Goal: Task Accomplishment & Management: Use online tool/utility

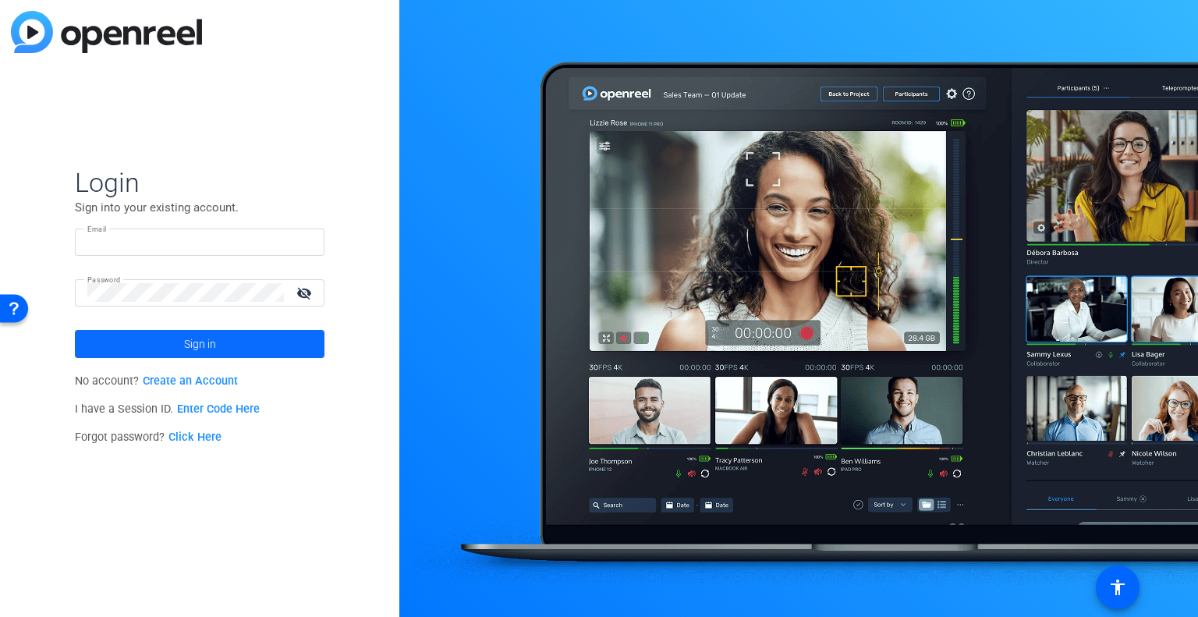
type input "lhenry-moss@solventum.com"
click at [222, 349] on span at bounding box center [200, 343] width 250 height 37
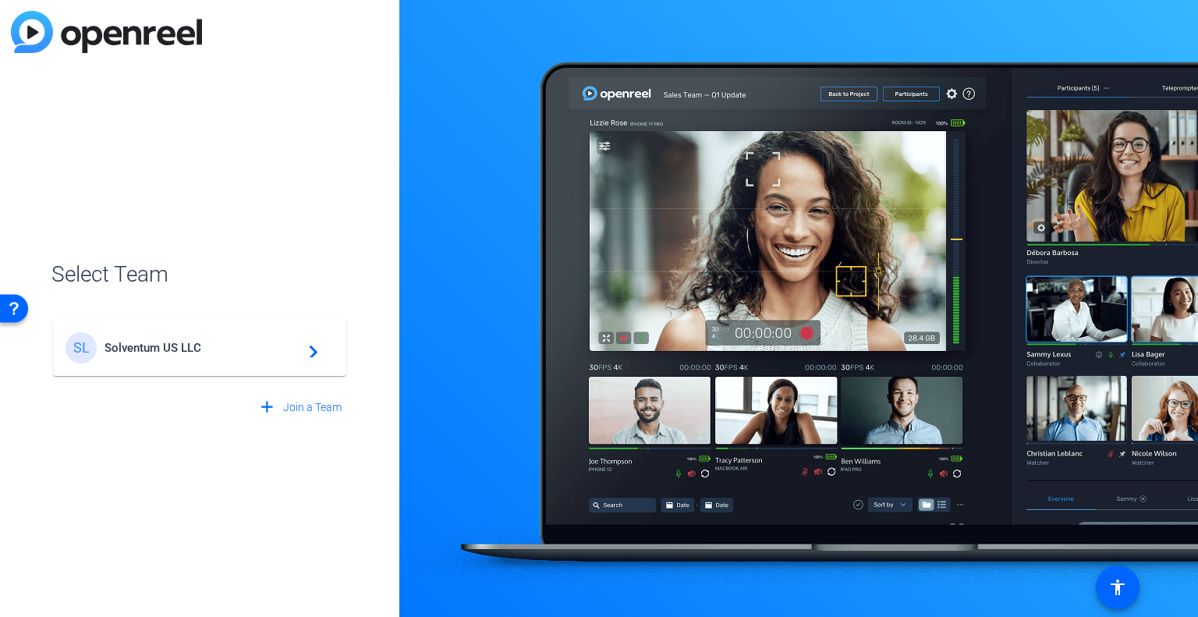
click at [222, 349] on span "Solventum US LLC" at bounding box center [201, 348] width 195 height 14
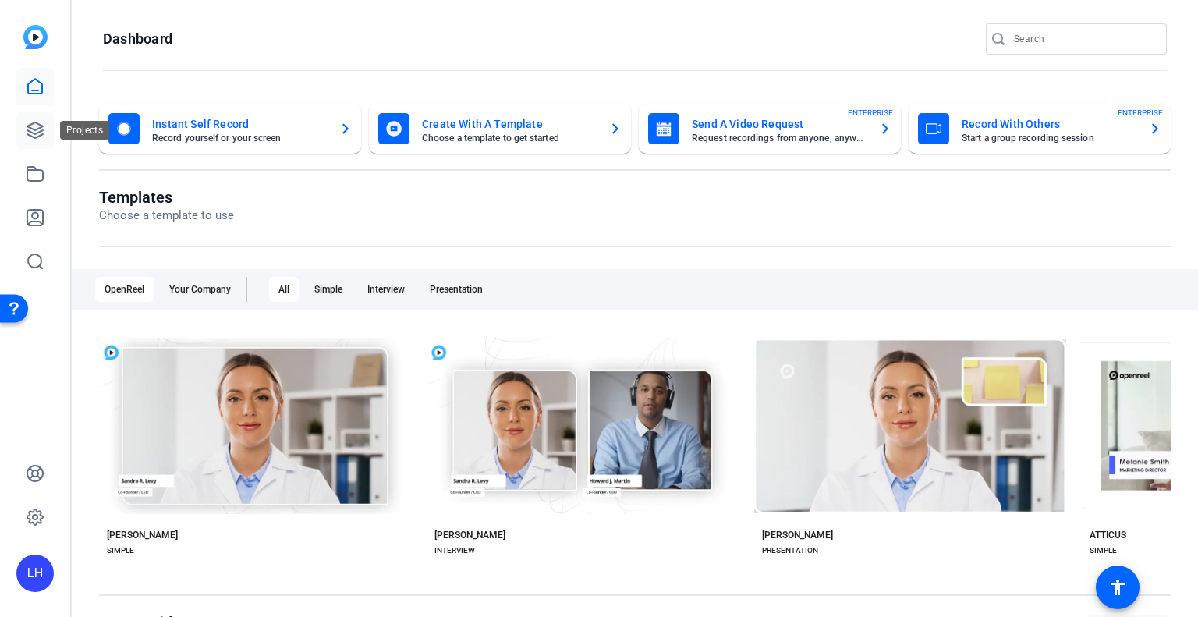
click at [30, 127] on icon at bounding box center [35, 130] width 16 height 16
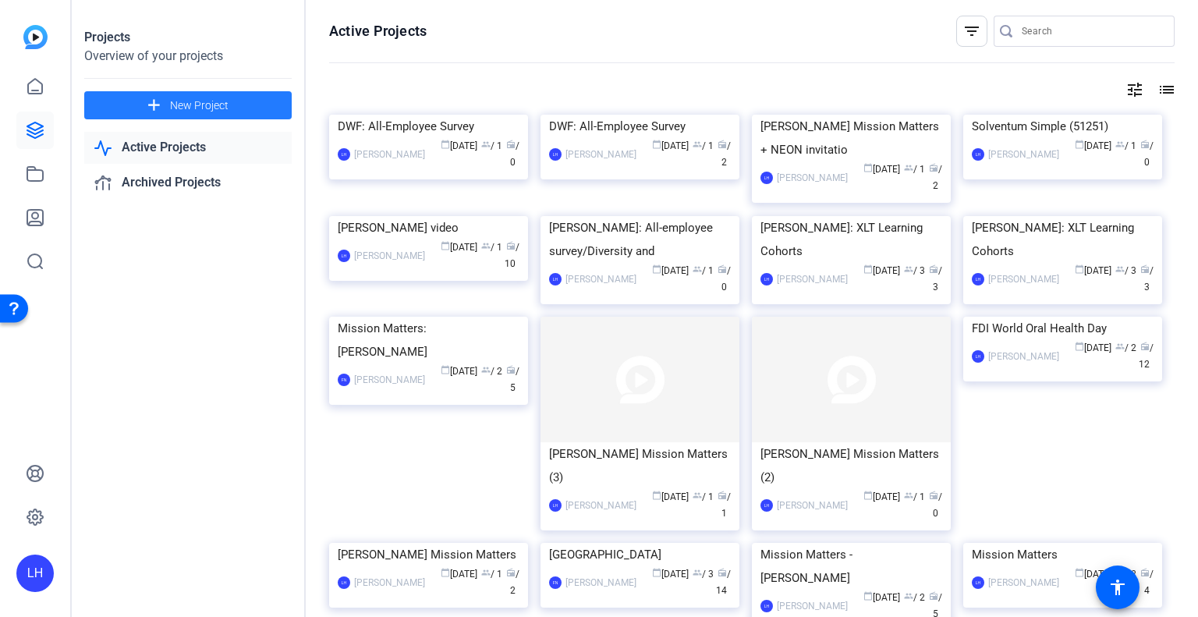
click at [193, 102] on span "New Project" at bounding box center [199, 105] width 58 height 16
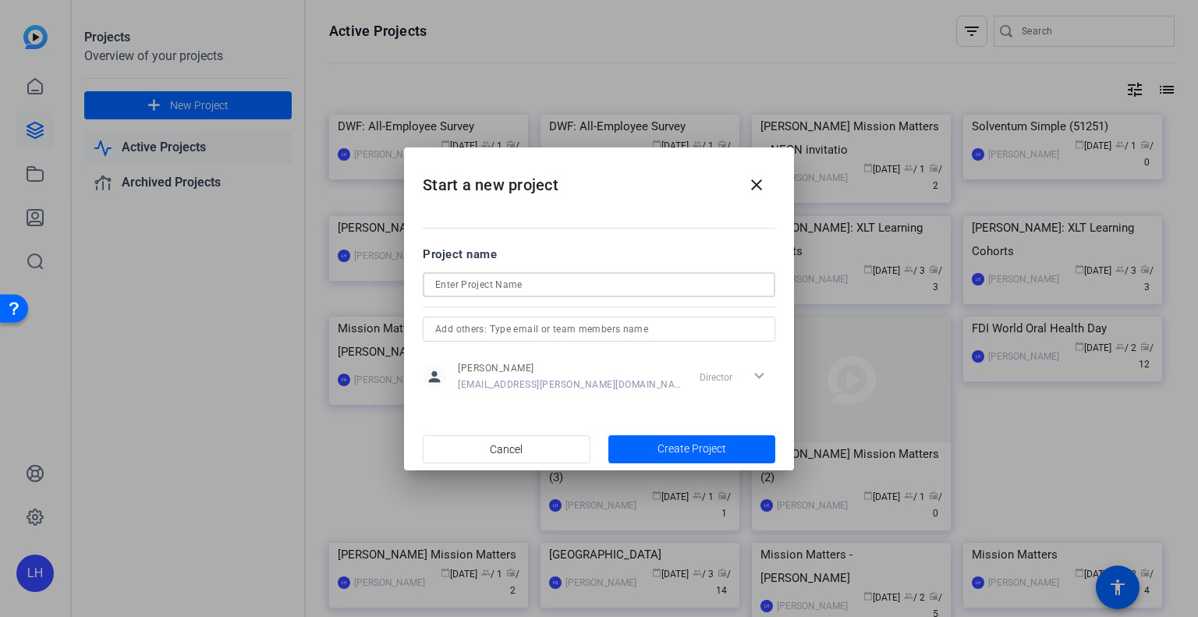
click at [496, 277] on input at bounding box center [598, 284] width 327 height 19
type input "[PERSON_NAME] video: employee survey"
click at [683, 448] on span "Create Project" at bounding box center [691, 449] width 69 height 16
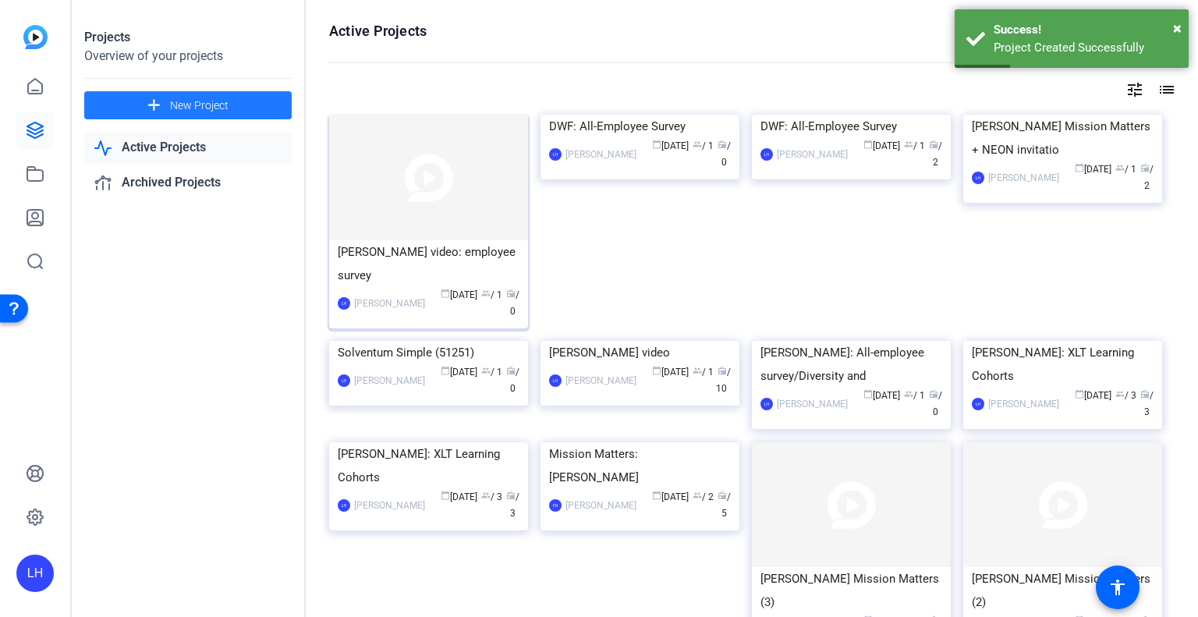
click at [419, 287] on div "LH Lindsey Henry-Moss calendar_today Sep 25 group / 1 radio / 0" at bounding box center [429, 303] width 182 height 33
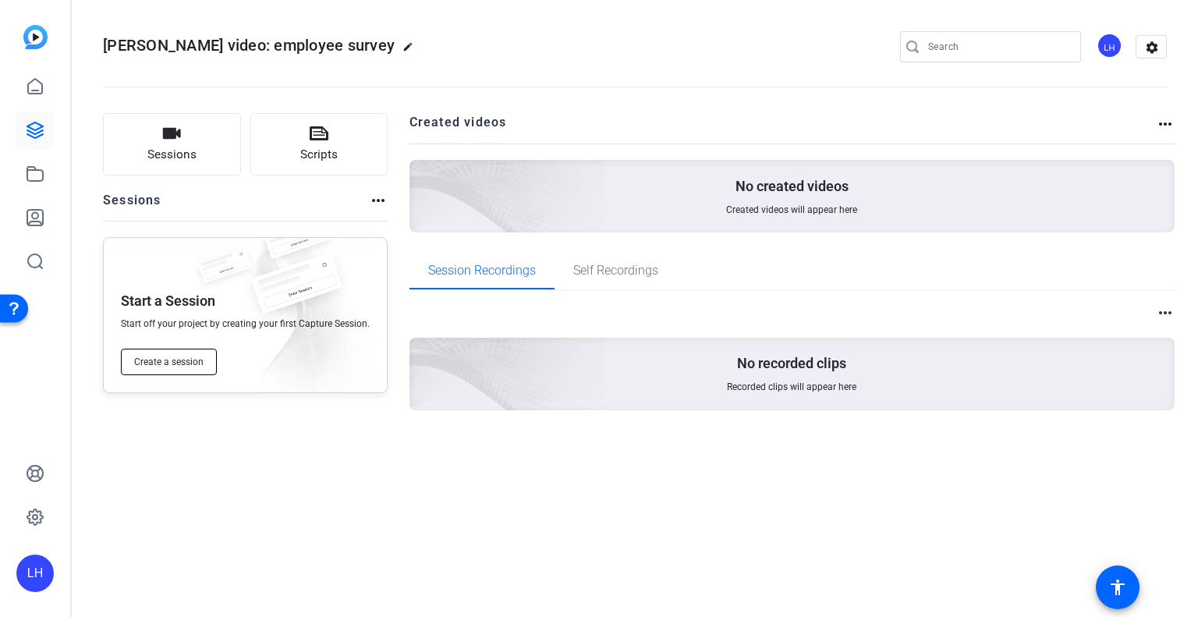
click at [166, 362] on span "Create a session" at bounding box center [168, 362] width 69 height 12
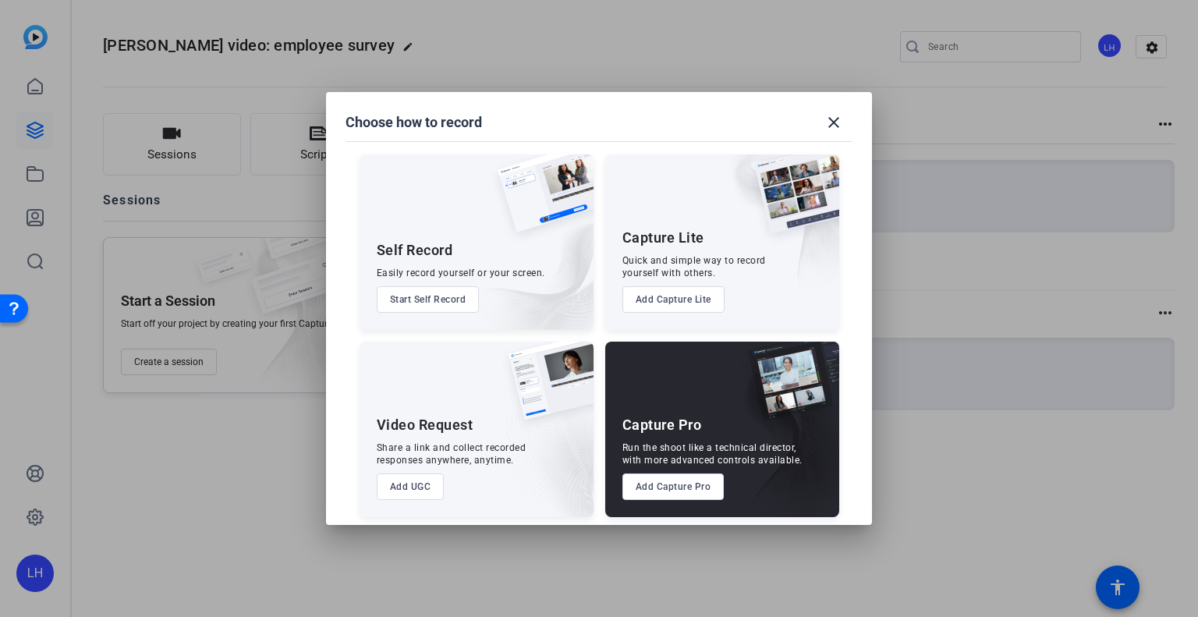
click at [681, 497] on button "Add Capture Pro" at bounding box center [673, 486] width 102 height 27
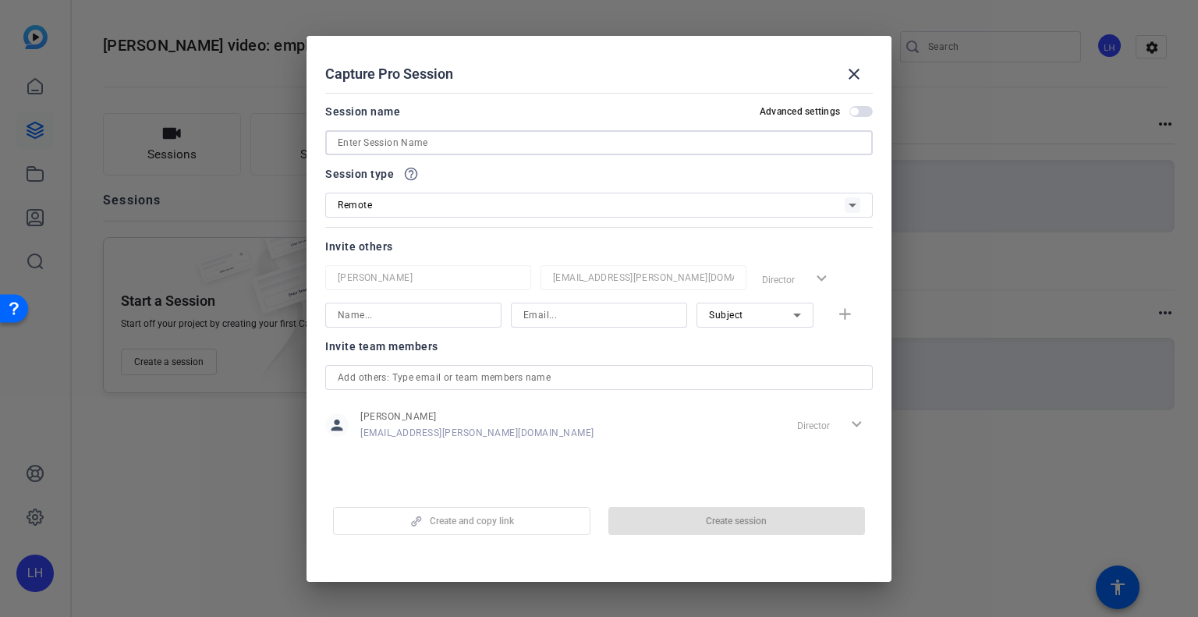
click at [469, 140] on input at bounding box center [599, 142] width 522 height 19
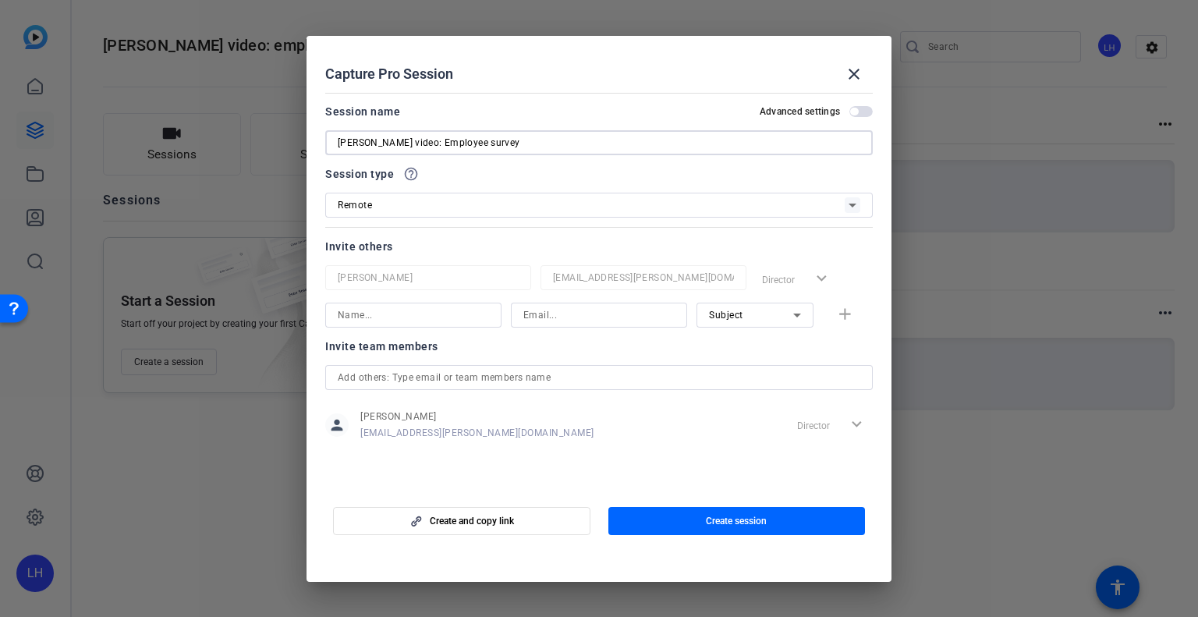
type input "[PERSON_NAME] video: Employee survey"
click at [462, 318] on input at bounding box center [413, 315] width 151 height 19
type input "R"
type input "Brent"
click at [569, 299] on div at bounding box center [643, 298] width 206 height 17
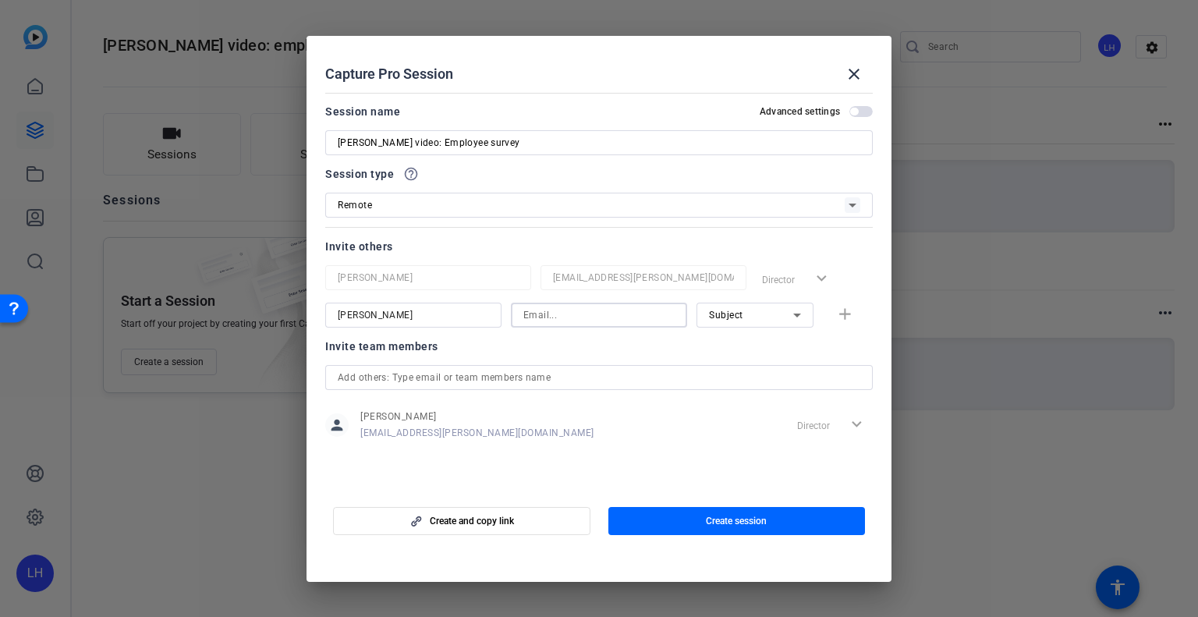
click at [558, 317] on input at bounding box center [598, 315] width 151 height 19
paste input "bboucher@solventum.com"
type input "bboucher@solventum.com"
click at [843, 313] on mat-icon "add" at bounding box center [844, 314] width 19 height 19
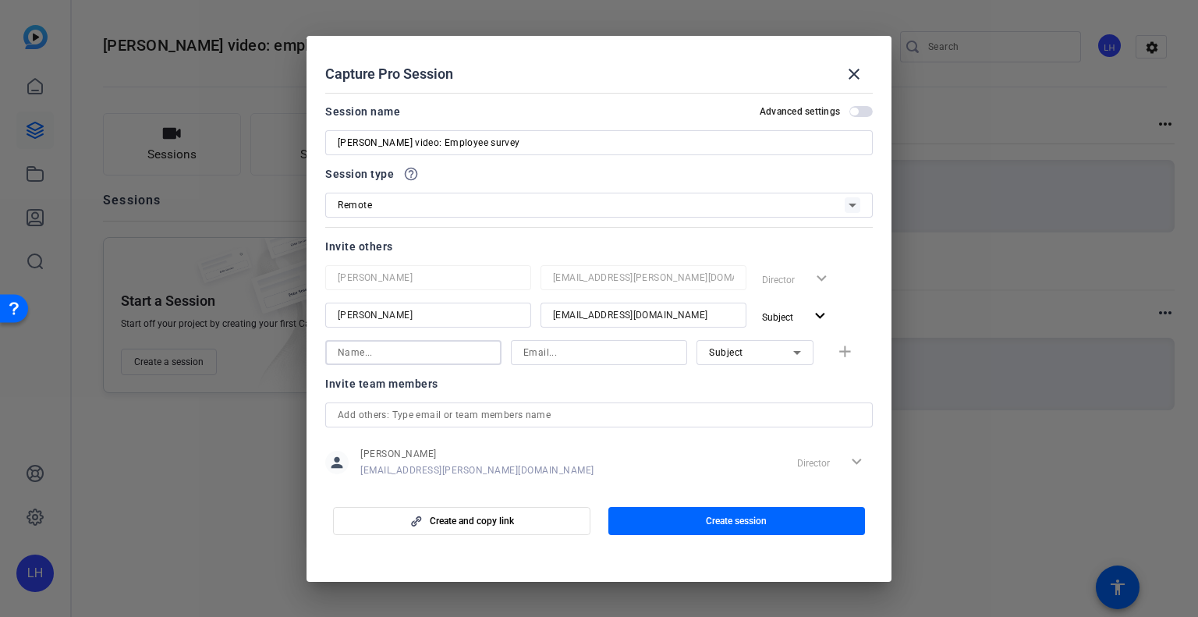
click at [431, 352] on input at bounding box center [413, 352] width 151 height 19
type input "Tanya"
click at [650, 355] on input at bounding box center [598, 352] width 151 height 19
paste input "tjtrafficano@solventum.com"
type input "tjtrafficano@solventum.com"
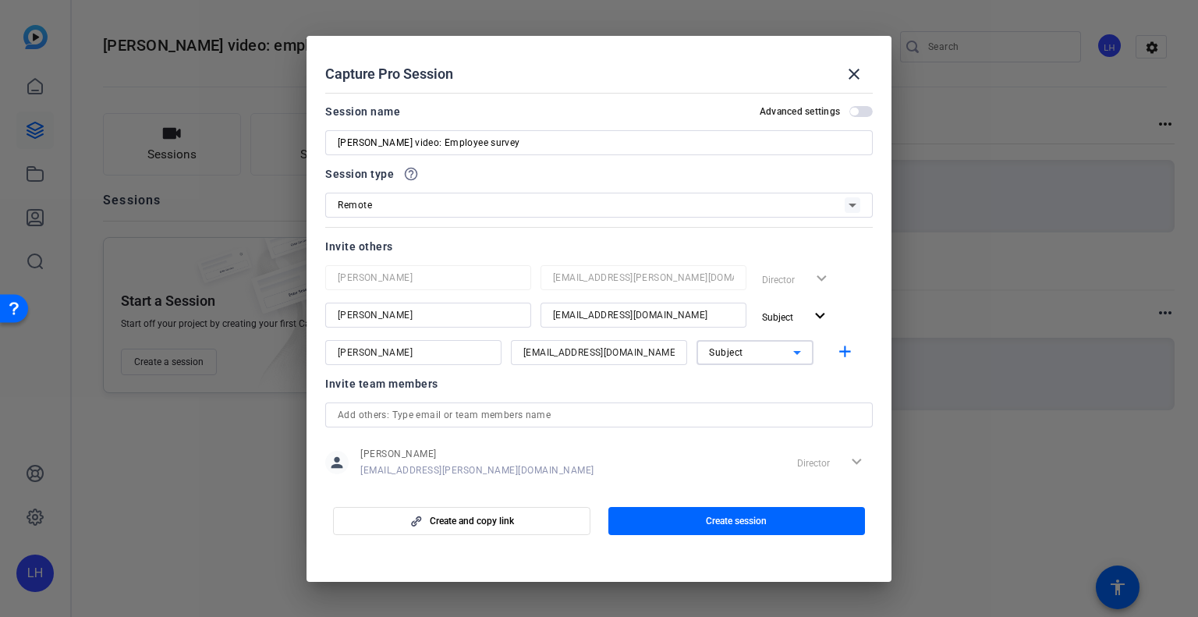
click at [793, 352] on icon at bounding box center [797, 353] width 8 height 4
click at [752, 380] on span "Collaborator" at bounding box center [729, 382] width 57 height 19
click at [462, 523] on span "Create and copy link" at bounding box center [472, 521] width 84 height 12
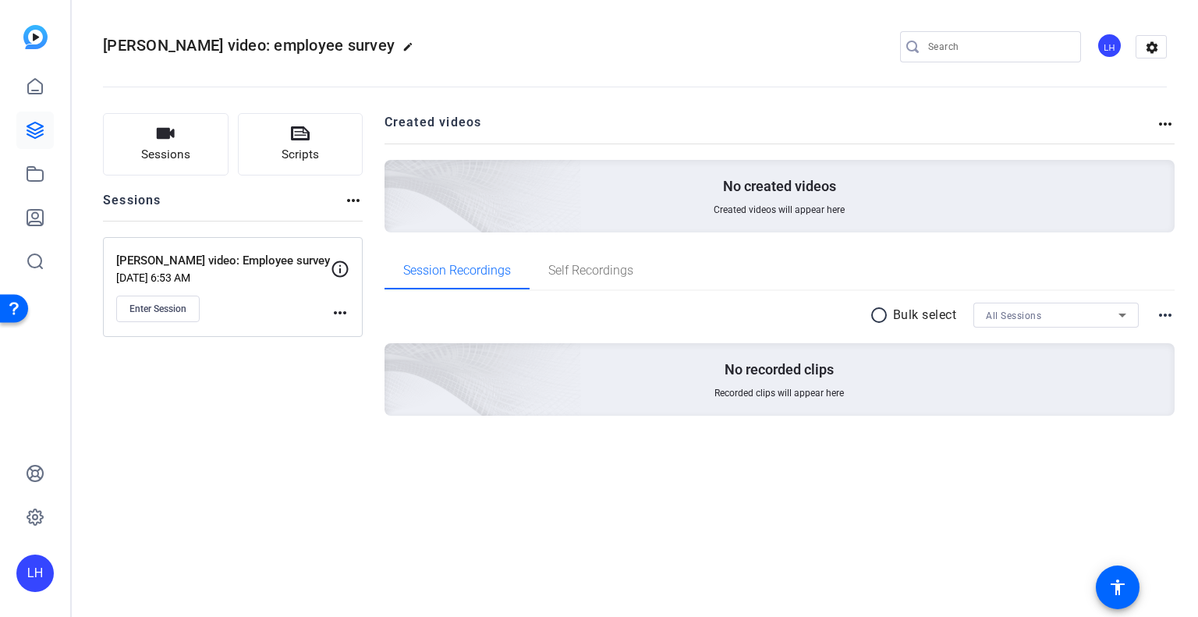
click at [339, 310] on mat-icon "more_horiz" at bounding box center [340, 312] width 19 height 19
click at [364, 330] on span "Edit Session" at bounding box center [378, 334] width 71 height 19
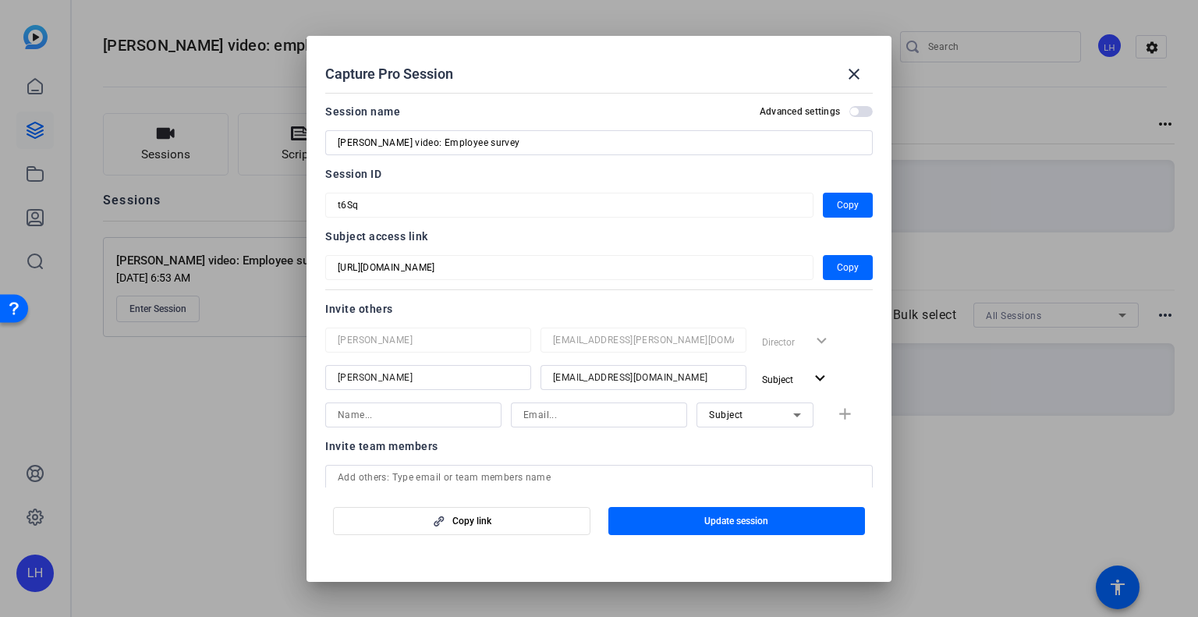
click at [417, 415] on input at bounding box center [413, 414] width 151 height 19
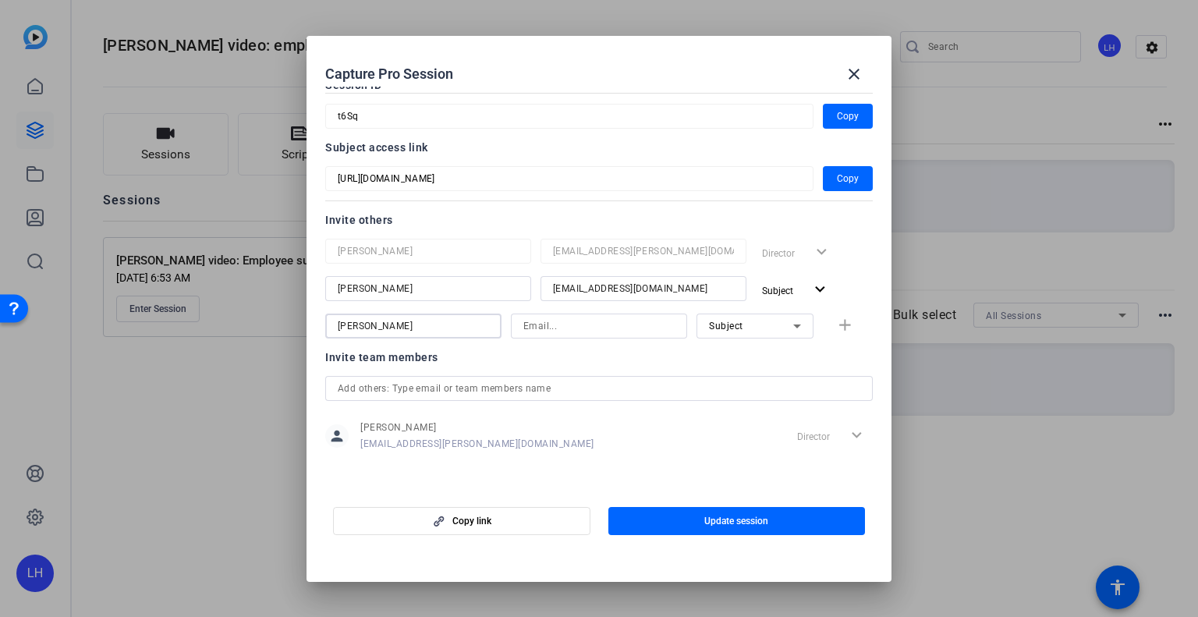
type input "Tanya"
click at [574, 327] on input at bounding box center [598, 326] width 151 height 19
paste input "tjtrafficano@solventum.com"
type input "tjtrafficano@solventum.com"
click at [792, 320] on icon at bounding box center [796, 326] width 19 height 19
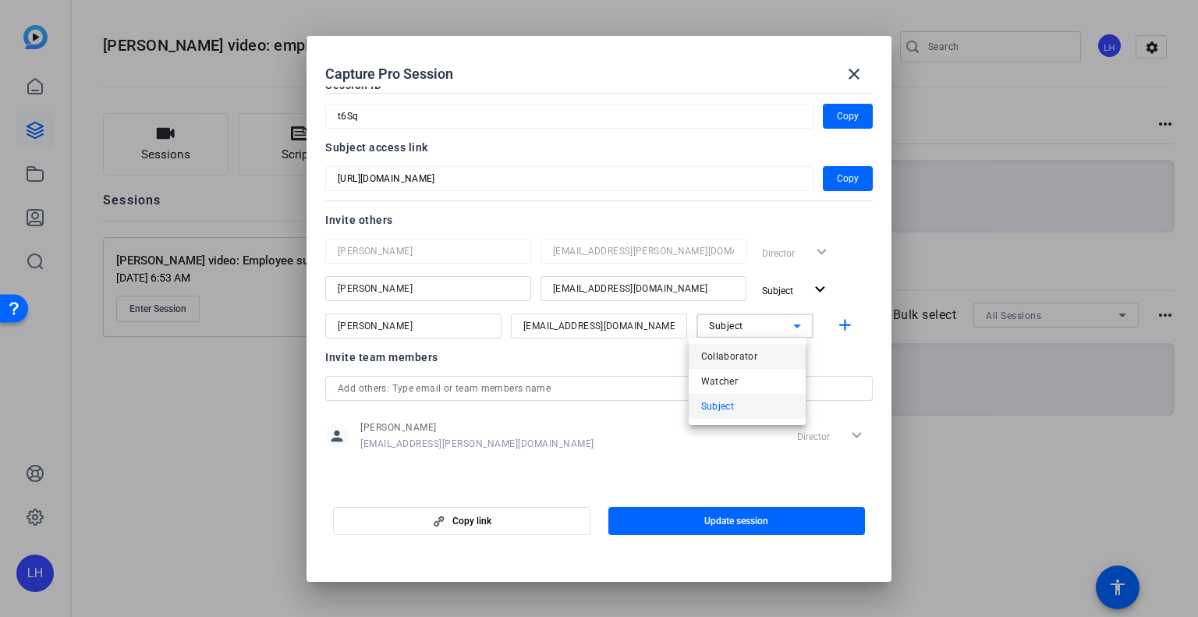
click at [739, 356] on span "Collaborator" at bounding box center [729, 356] width 57 height 19
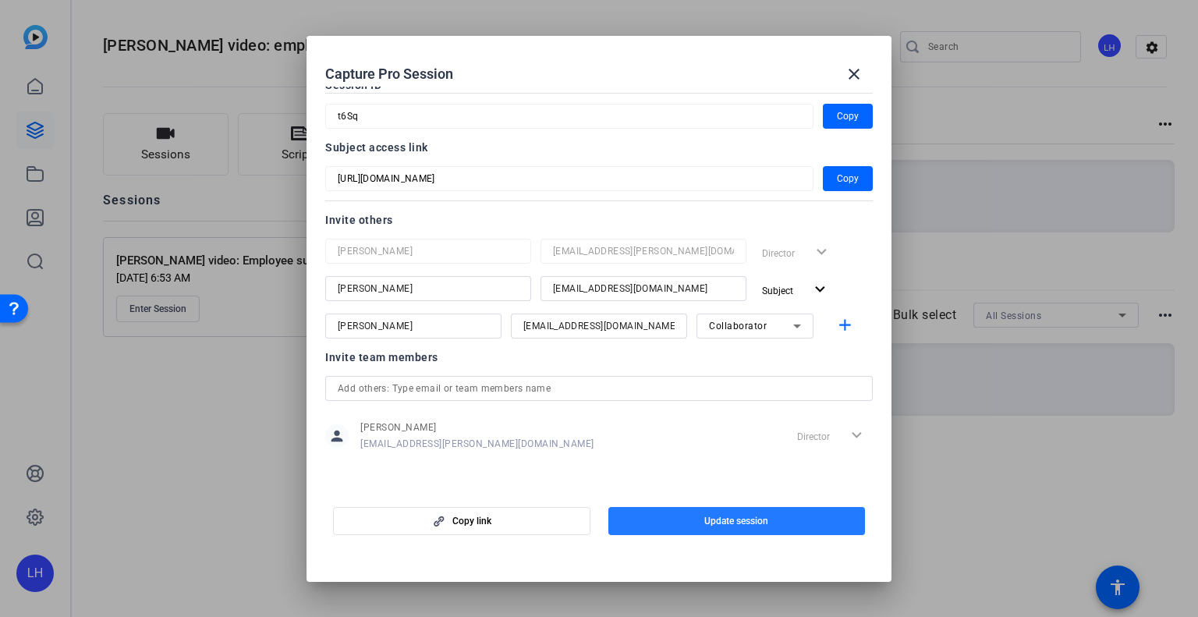
click at [755, 515] on span "Update session" at bounding box center [736, 521] width 64 height 12
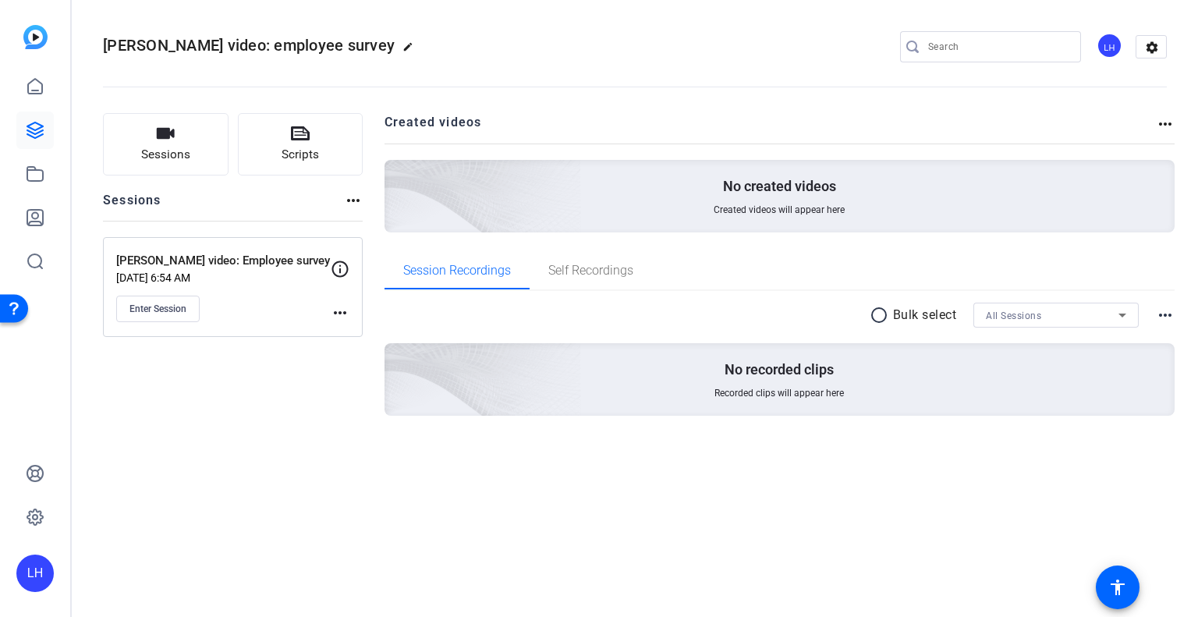
click at [338, 310] on mat-icon "more_horiz" at bounding box center [340, 312] width 19 height 19
click at [362, 330] on span "Edit Session" at bounding box center [378, 334] width 71 height 19
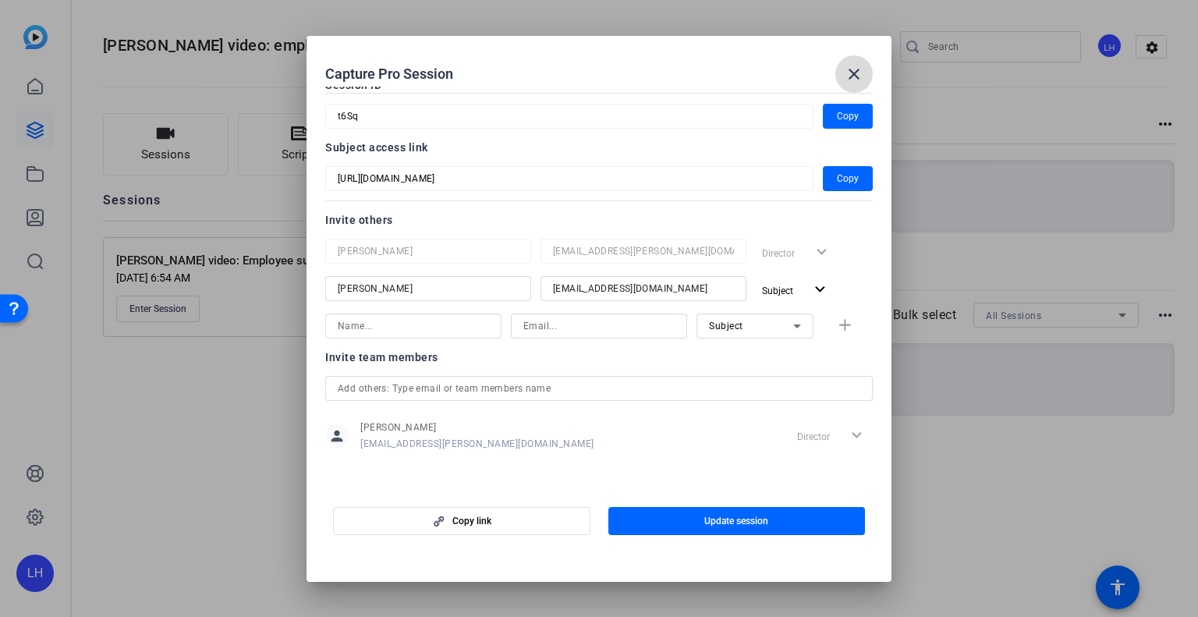
click at [851, 67] on mat-icon "close" at bounding box center [853, 74] width 19 height 19
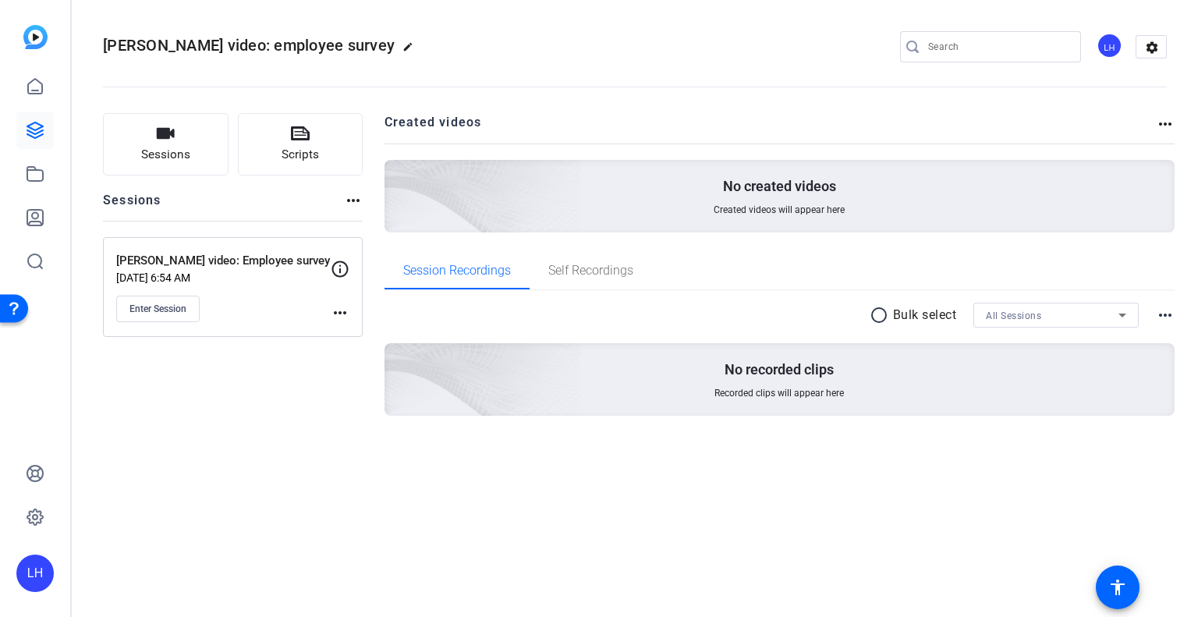
click at [791, 483] on div "Sessions Scripts Sessions more_horiz Brent video: Employee survey Sep 25, 2025 …" at bounding box center [635, 289] width 1126 height 391
click at [168, 304] on span "Enter Session" at bounding box center [157, 309] width 57 height 12
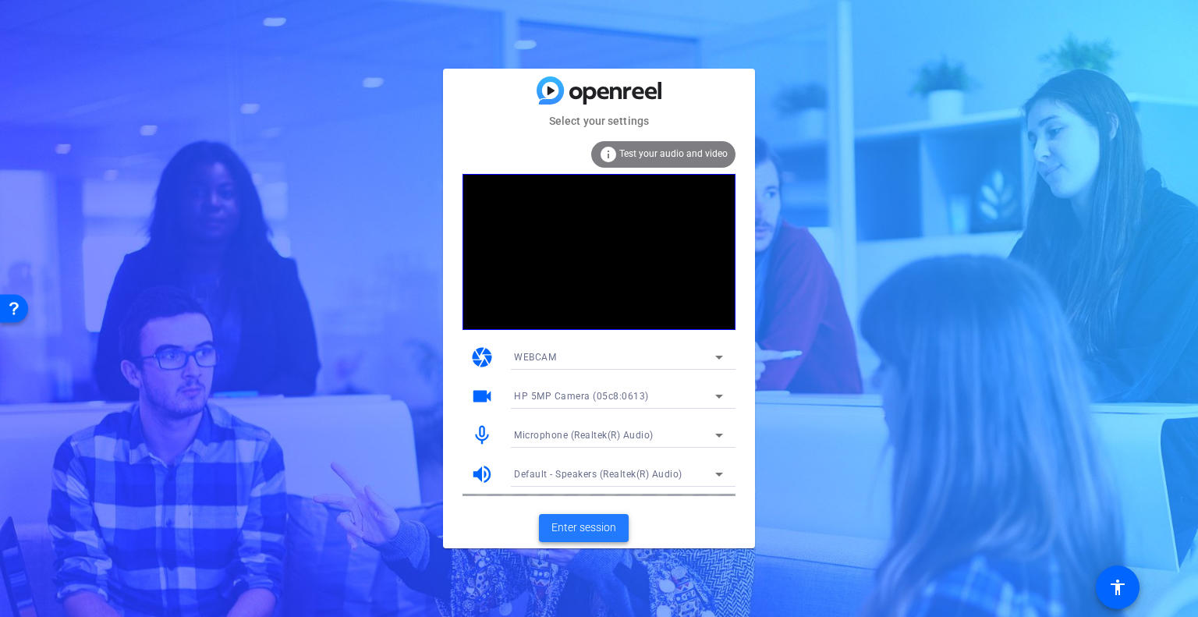
click at [584, 526] on span "Enter session" at bounding box center [583, 527] width 65 height 16
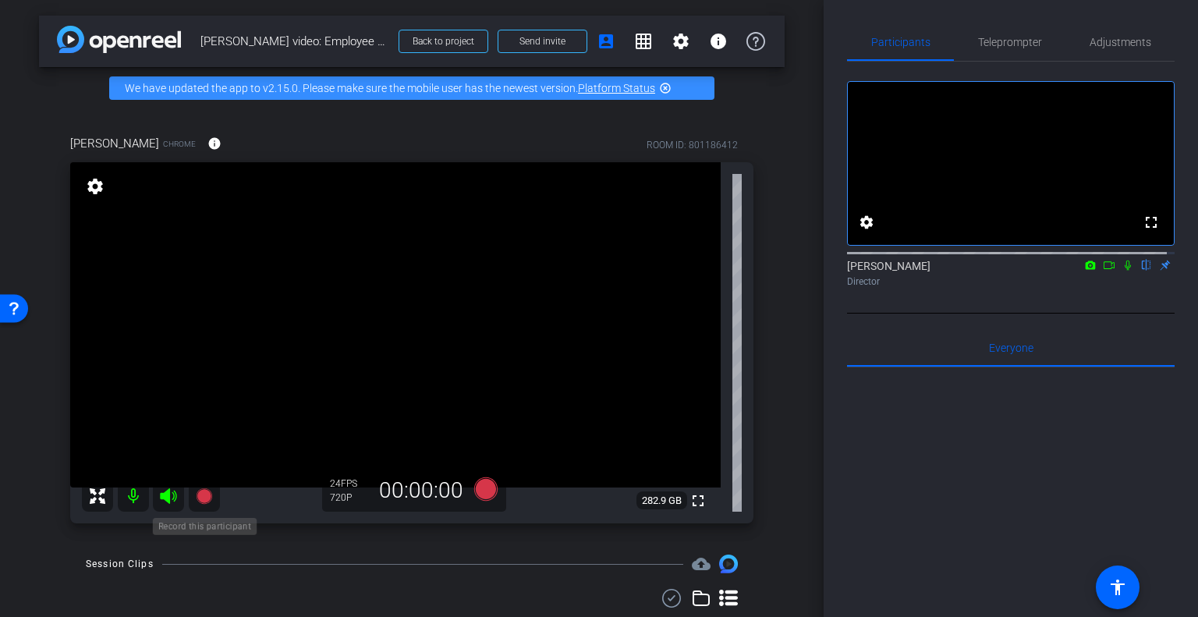
click at [204, 491] on icon at bounding box center [204, 496] width 16 height 16
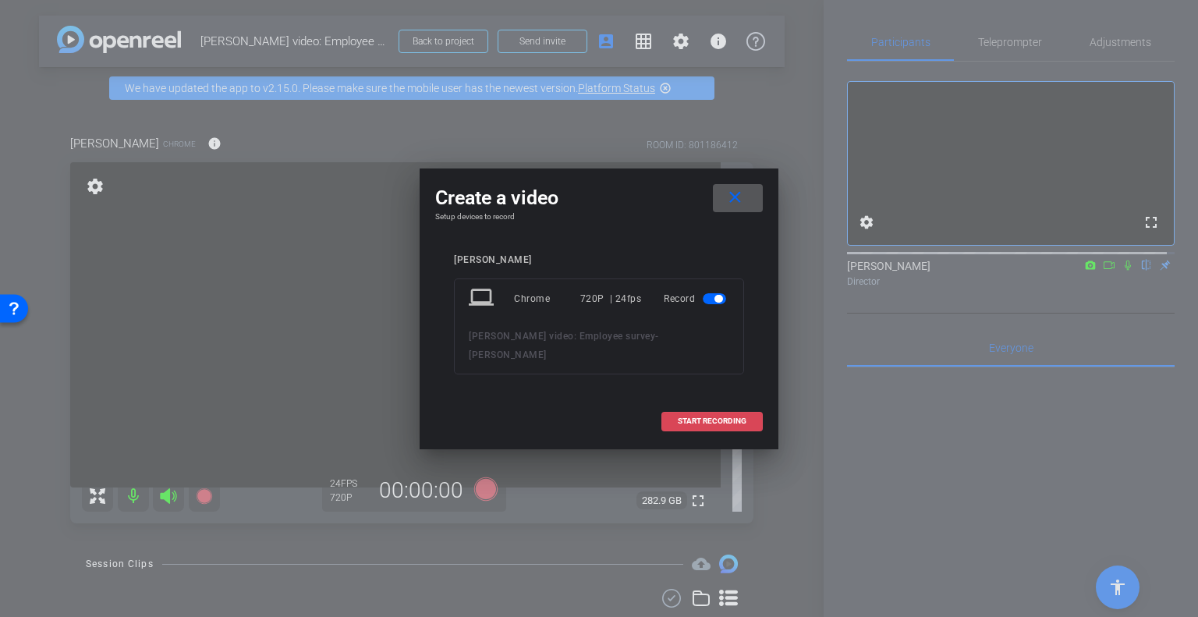
click at [719, 417] on span "START RECORDING" at bounding box center [712, 421] width 69 height 8
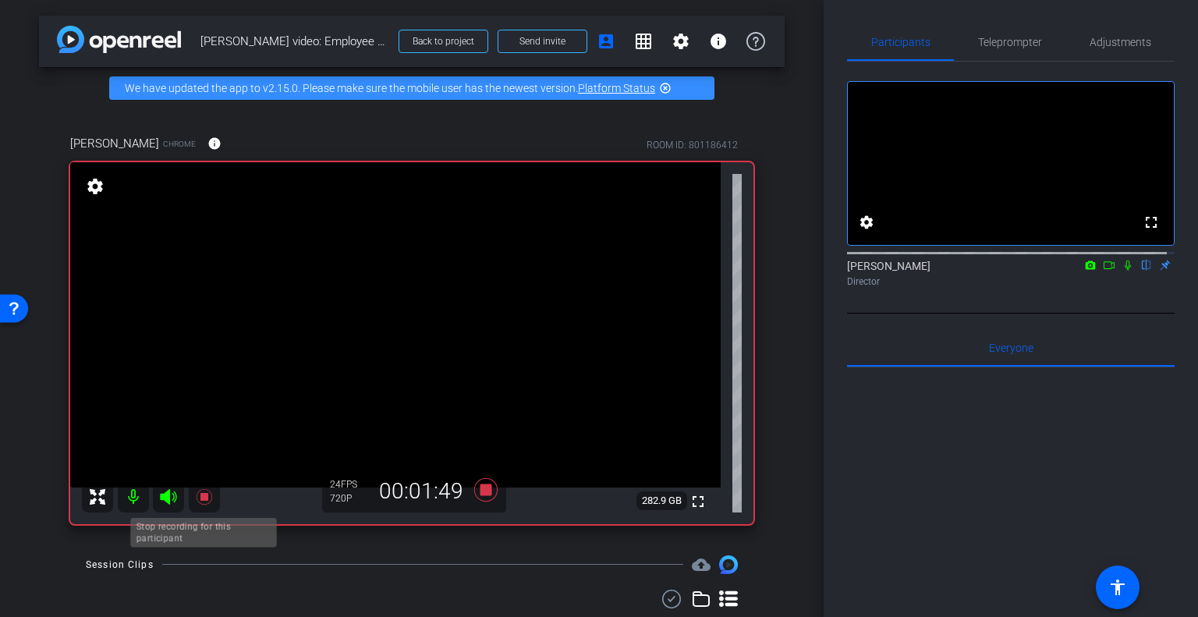
click at [200, 494] on icon at bounding box center [204, 497] width 16 height 16
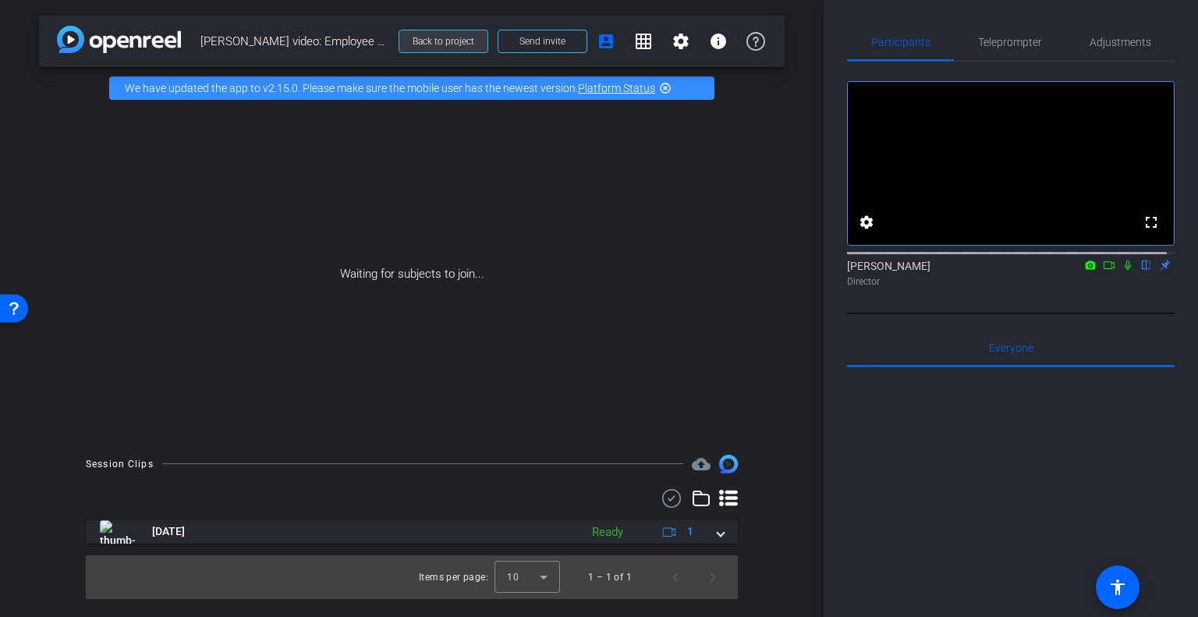
click at [454, 37] on span "Back to project" at bounding box center [443, 41] width 62 height 11
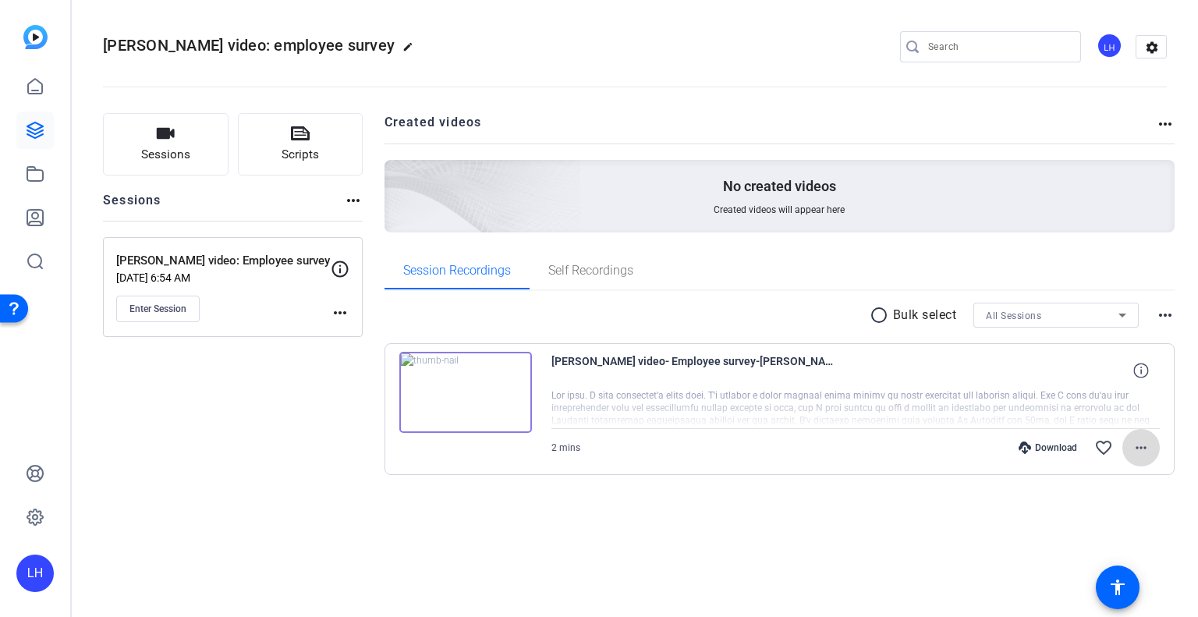
click at [1150, 447] on span at bounding box center [1140, 447] width 37 height 37
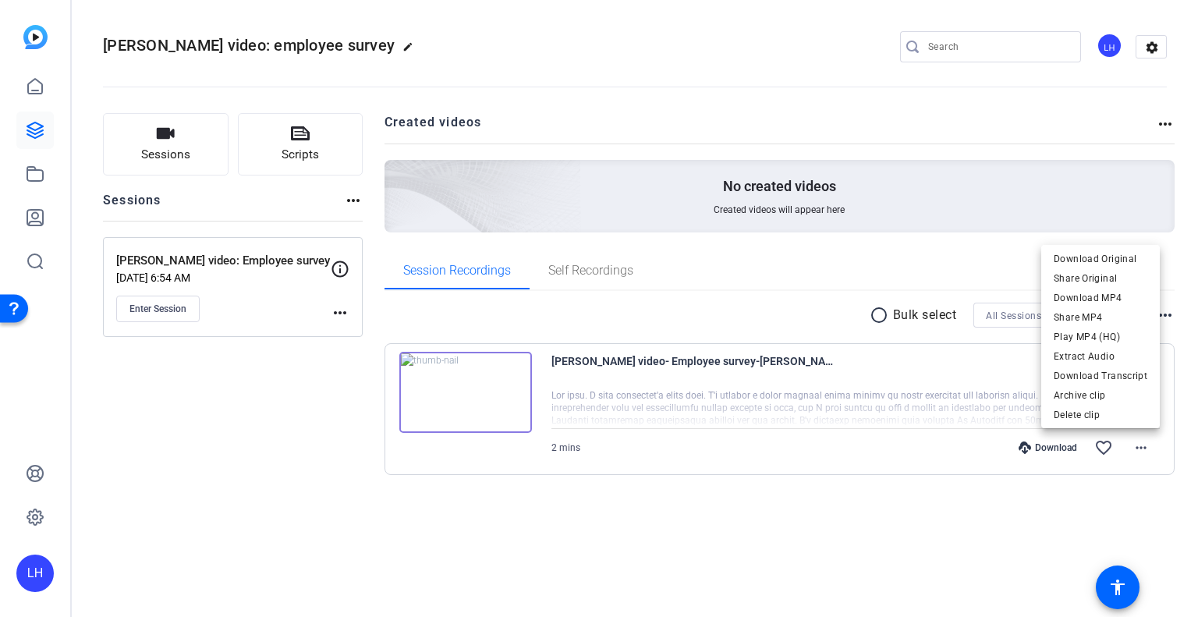
click at [777, 477] on div at bounding box center [599, 308] width 1198 height 617
